Goal: Find specific page/section: Find specific page/section

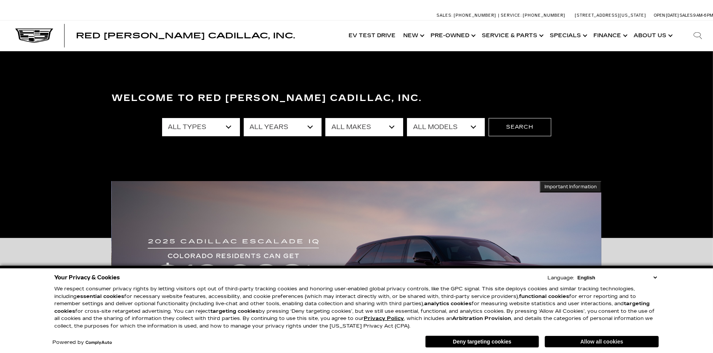
click at [621, 338] on button "Allow all cookies" at bounding box center [602, 341] width 114 height 11
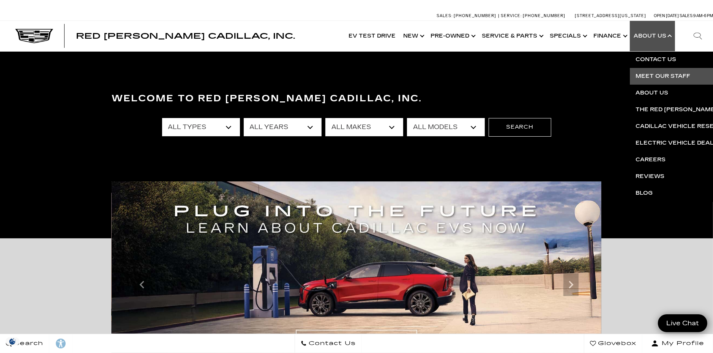
click at [656, 77] on link "Meet Our Staff" at bounding box center [722, 76] width 184 height 17
